Goal: Transaction & Acquisition: Download file/media

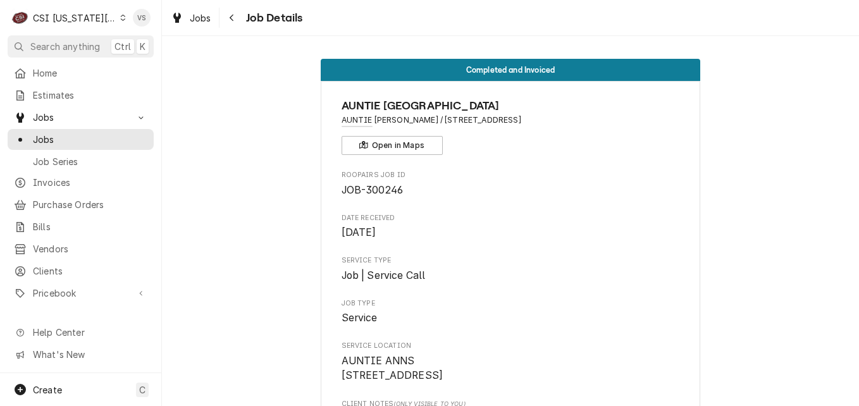
scroll to position [1075, 0]
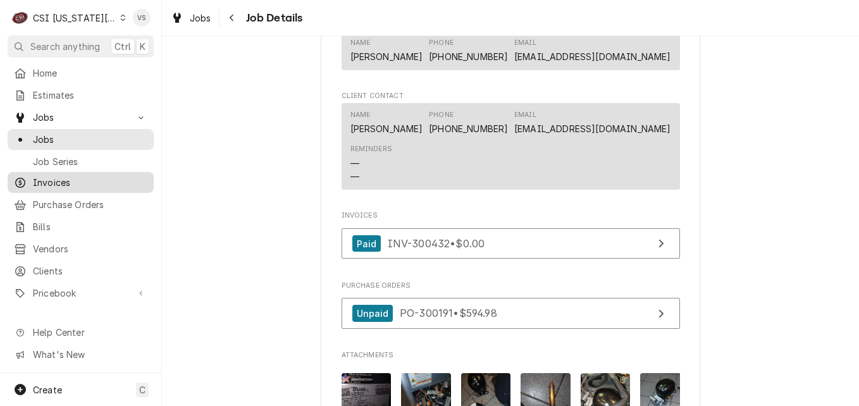
click at [57, 178] on span "Invoices" at bounding box center [90, 182] width 114 height 13
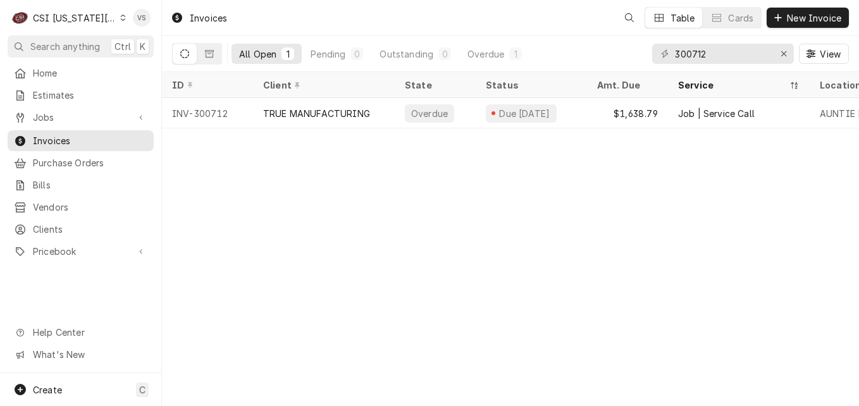
click at [121, 19] on icon "Dynamic Content Wrapper" at bounding box center [123, 18] width 5 height 6
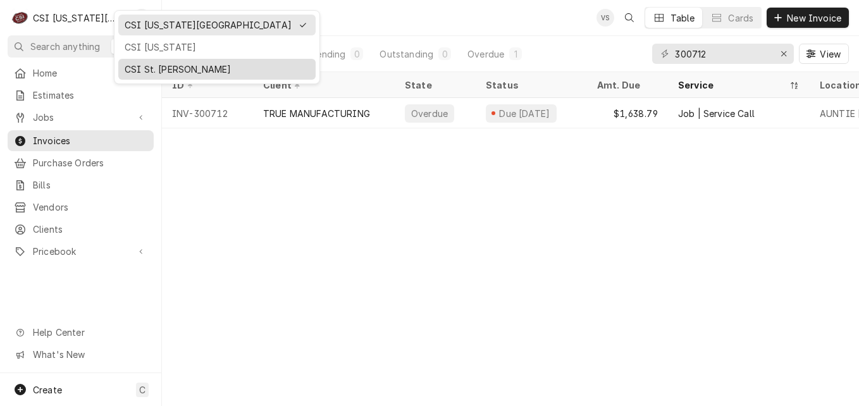
click at [157, 66] on div "CSI St. Louis" at bounding box center [217, 69] width 185 height 13
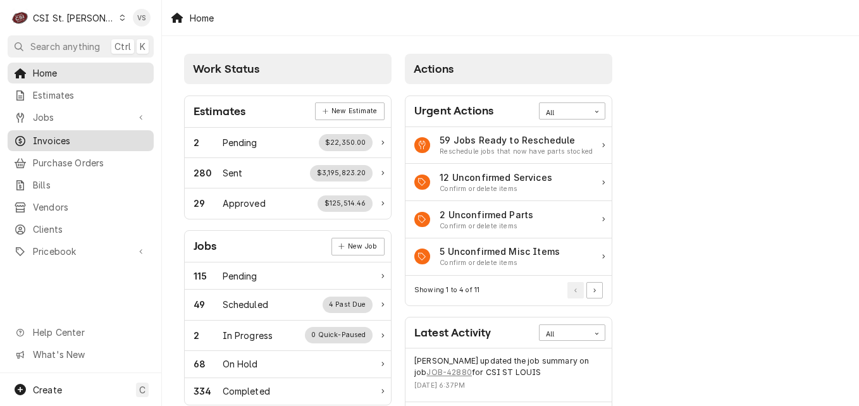
click at [61, 137] on span "Invoices" at bounding box center [90, 140] width 114 height 13
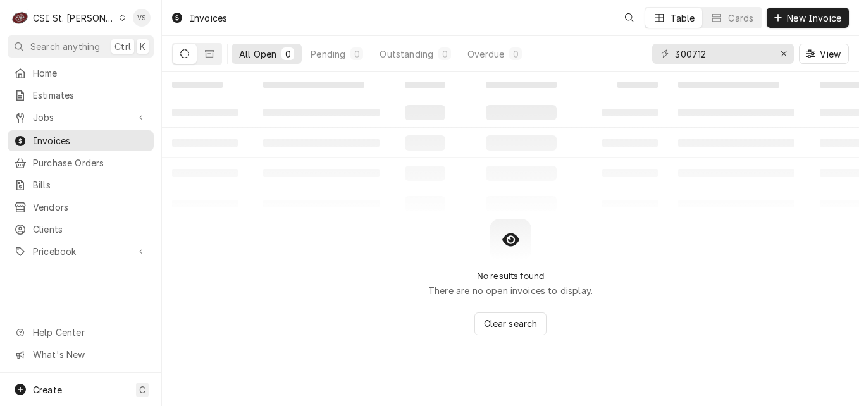
click at [61, 139] on span "Invoices" at bounding box center [90, 140] width 114 height 13
click at [723, 49] on input "300712" at bounding box center [722, 54] width 95 height 20
click at [717, 54] on input "300712" at bounding box center [722, 54] width 95 height 20
click at [713, 56] on input "300712" at bounding box center [722, 54] width 95 height 20
click at [648, 49] on div "All Open 0 Pending 0 Outstanding 0 Overdue 0 300712 View" at bounding box center [510, 53] width 677 height 35
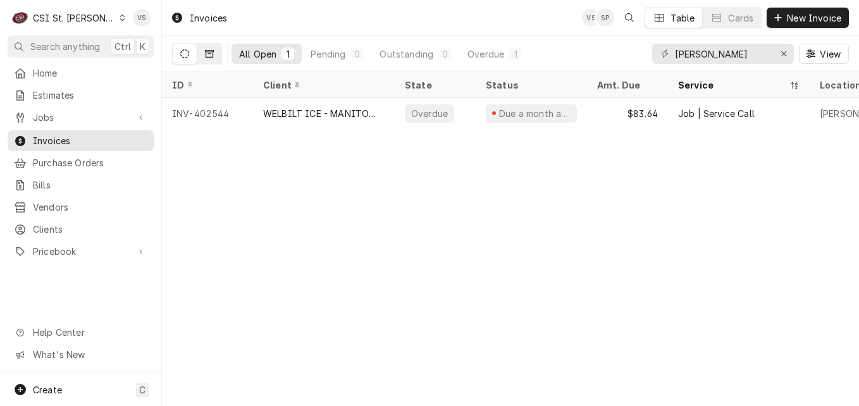
click at [216, 62] on button "Dynamic Content Wrapper" at bounding box center [209, 54] width 24 height 20
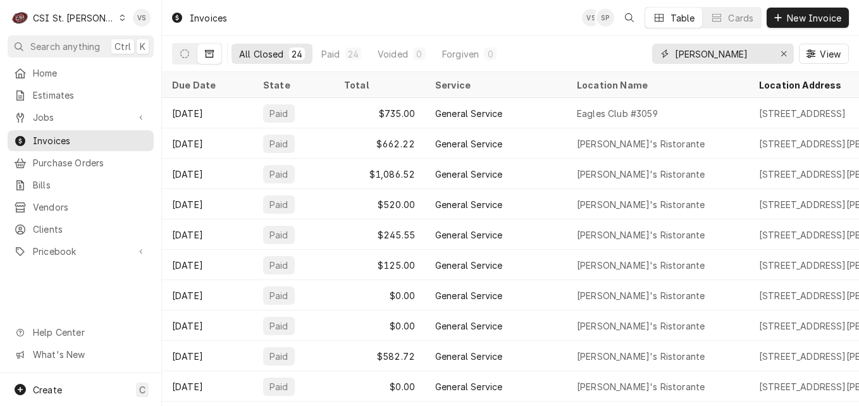
click at [715, 50] on input "FRATE" at bounding box center [722, 54] width 95 height 20
click at [184, 47] on button "Dynamic Content Wrapper" at bounding box center [185, 54] width 24 height 20
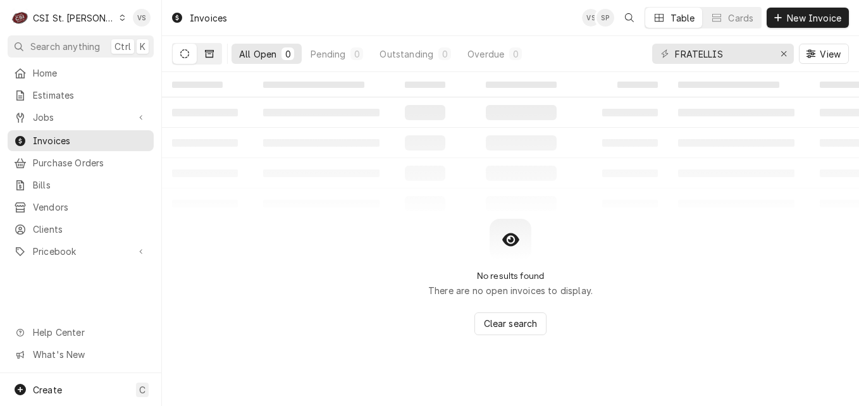
click at [207, 55] on icon "Dynamic Content Wrapper" at bounding box center [209, 53] width 9 height 9
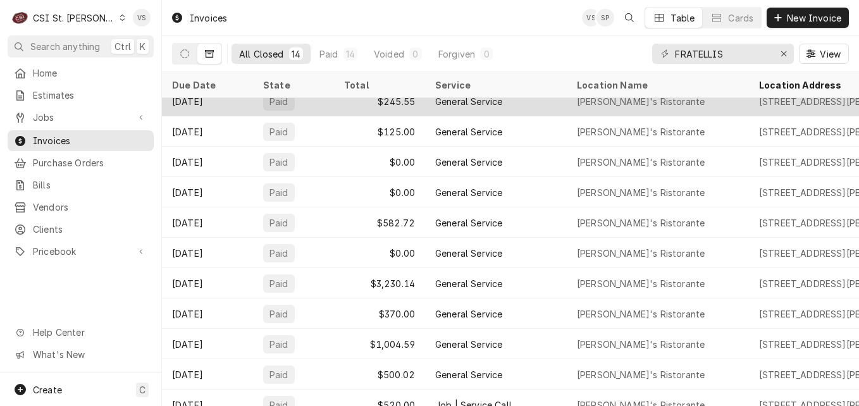
scroll to position [125, 0]
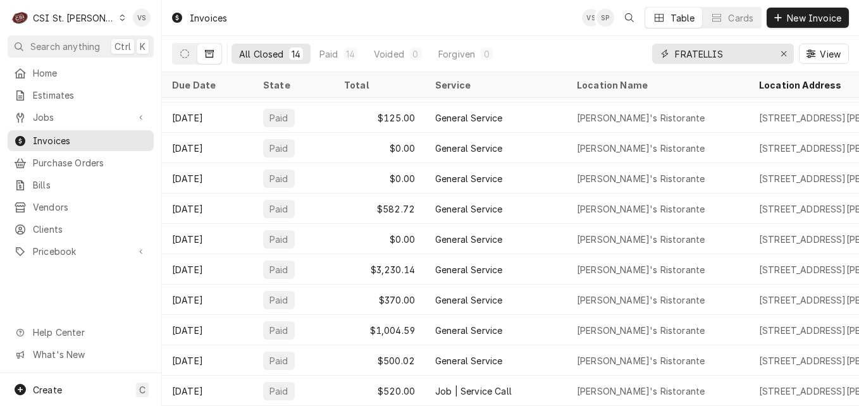
drag, startPoint x: 739, startPoint y: 55, endPoint x: 602, endPoint y: 59, distance: 137.3
click at [602, 59] on div "All Closed 14 Paid 14 Voided 0 Forgiven 0 FRATELLIS View" at bounding box center [510, 53] width 677 height 35
type input "4"
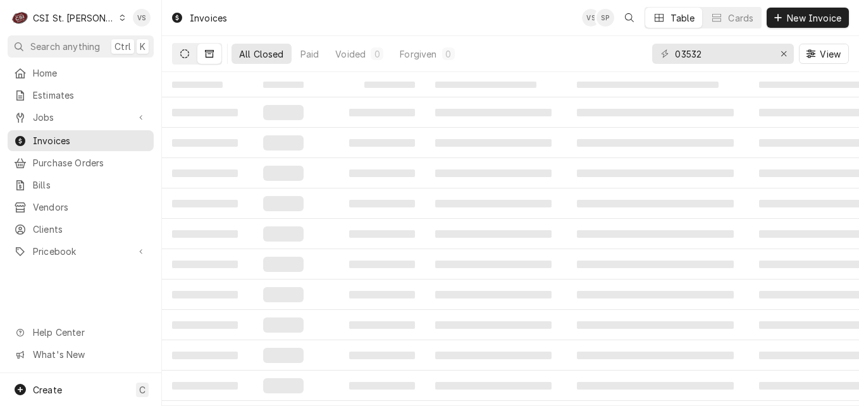
click at [187, 55] on icon "Dynamic Content Wrapper" at bounding box center [184, 53] width 9 height 9
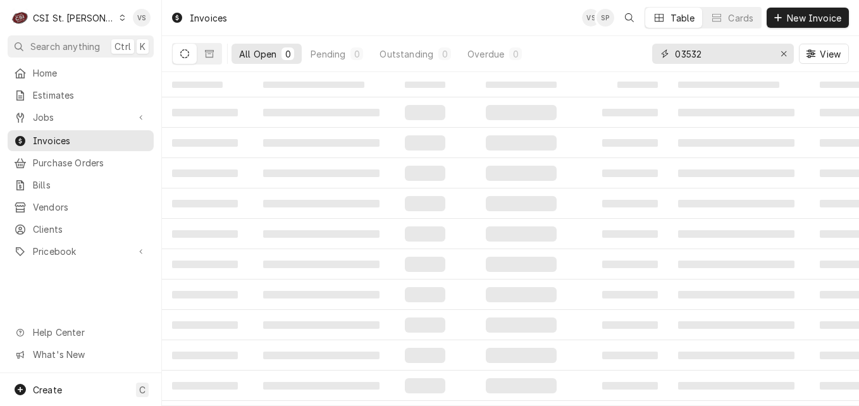
click at [675, 50] on input "03532" at bounding box center [722, 54] width 95 height 20
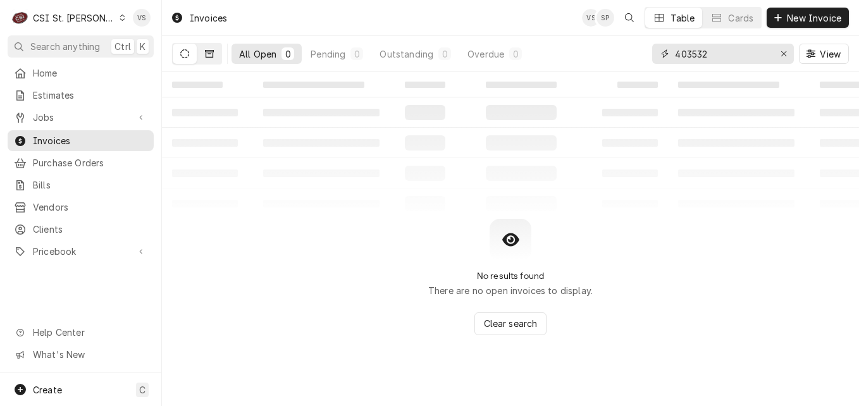
type input "403532"
click at [202, 52] on button "Dynamic Content Wrapper" at bounding box center [209, 54] width 24 height 20
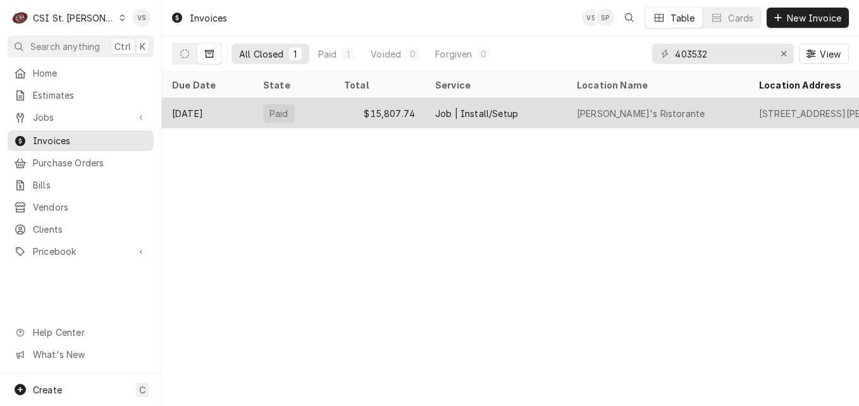
click at [341, 111] on div "$15,807.74" at bounding box center [379, 113] width 91 height 30
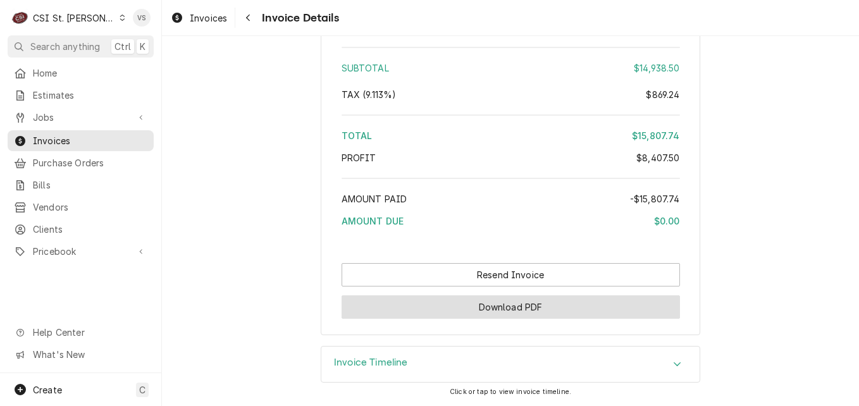
scroll to position [3712, 0]
click at [545, 309] on button "Download PDF" at bounding box center [511, 306] width 338 height 23
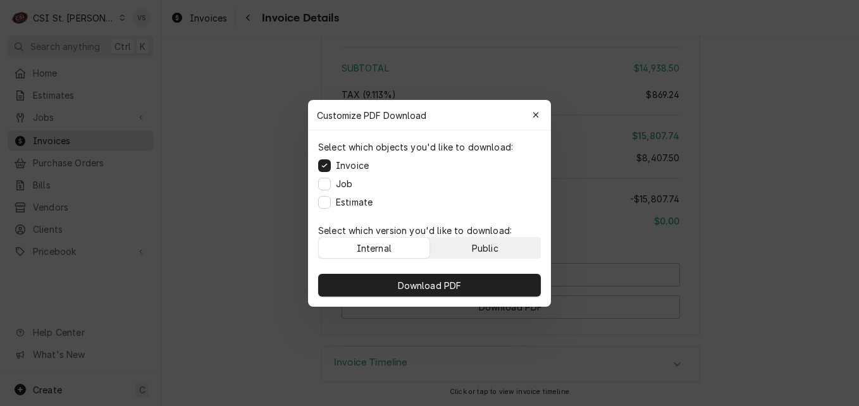
click at [481, 243] on div "Public" at bounding box center [485, 247] width 27 height 13
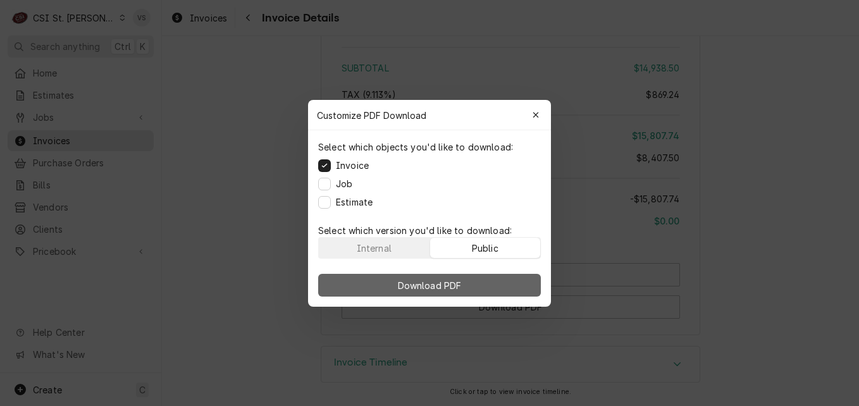
click at [478, 281] on button "Download PDF" at bounding box center [429, 285] width 223 height 23
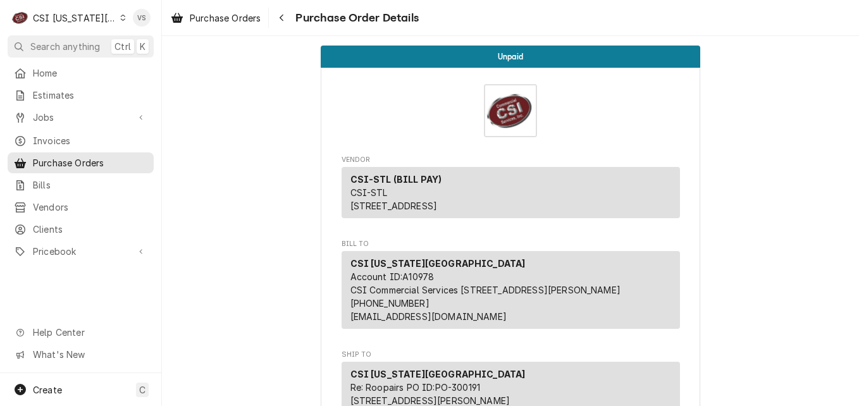
scroll to position [1520, 0]
